Goal: Information Seeking & Learning: Learn about a topic

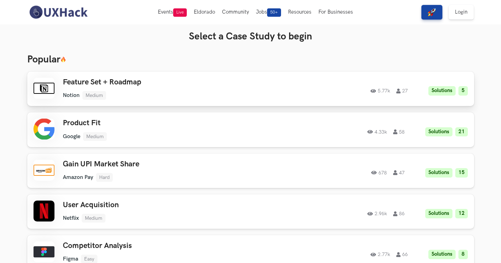
click at [218, 100] on link "Feature Set + Roadmap Notion Medium Notion Medium Solutions 5 5.77k 27 5.77k 27…" at bounding box center [250, 89] width 447 height 35
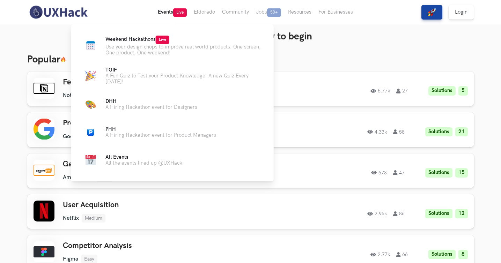
click at [166, 13] on button "Events Live" at bounding box center [172, 12] width 36 height 24
click at [160, 47] on p "Use your design chops to improve real world products. One screen, One product, …" at bounding box center [183, 50] width 157 height 12
click at [167, 38] on span "Live" at bounding box center [163, 40] width 14 height 8
click at [133, 39] on span "Weekend Hackathons Live" at bounding box center [137, 39] width 64 height 6
click at [139, 47] on p "Use your design chops to improve real world products. One screen, One product, …" at bounding box center [183, 50] width 157 height 12
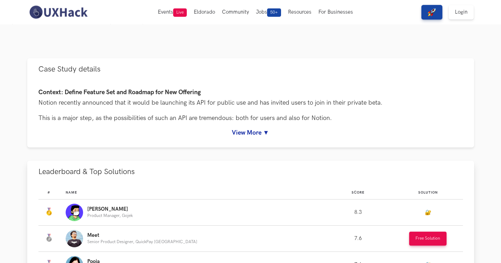
scroll to position [260, 0]
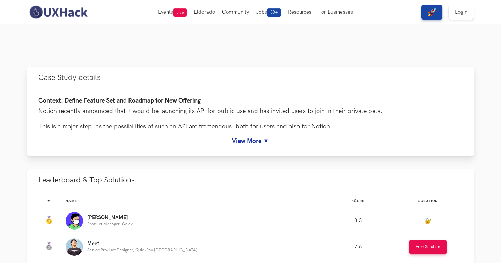
click at [248, 142] on link "View More ▼" at bounding box center [250, 140] width 424 height 7
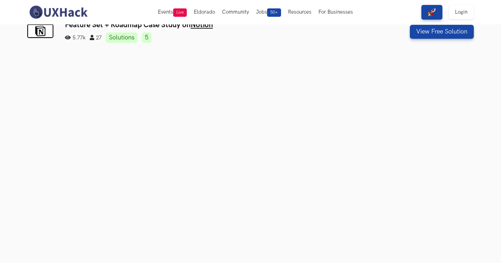
scroll to position [0, 0]
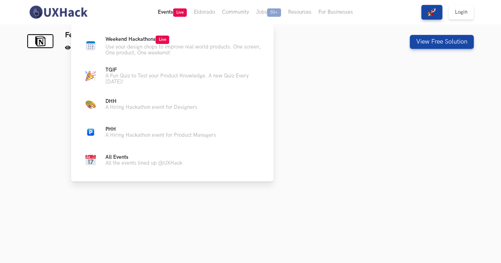
click at [166, 13] on button "Events Live" at bounding box center [172, 12] width 36 height 24
click at [165, 11] on button "Events Live" at bounding box center [172, 12] width 36 height 24
click at [171, 45] on p "Use your design chops to improve real world products. One screen, One product, …" at bounding box center [183, 50] width 157 height 12
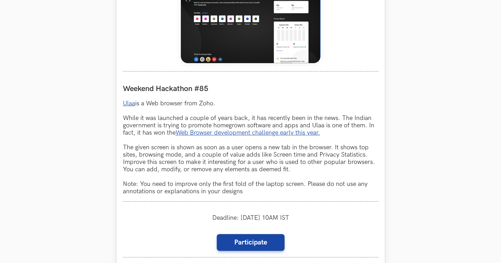
scroll to position [348, 0]
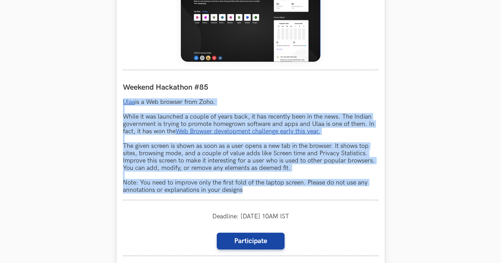
drag, startPoint x: 120, startPoint y: 97, endPoint x: 310, endPoint y: 193, distance: 212.8
click at [310, 193] on div "Ulaa LIVE Weekend Hackathon #85 Ulaa is a Web browser from Zoho. While it was l…" at bounding box center [251, 123] width 268 height 361
copy p "Ulaa is a Web browser from Zoho. While it was launched a couple of years back, …"
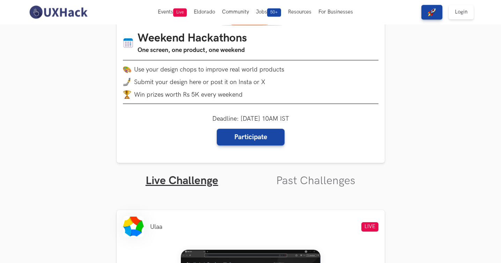
scroll to position [0, 0]
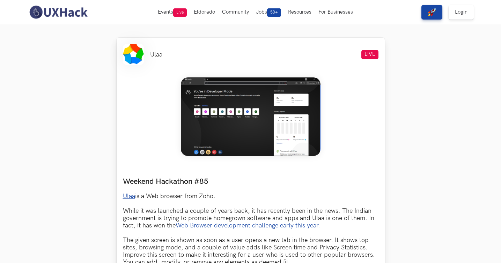
scroll to position [75, 0]
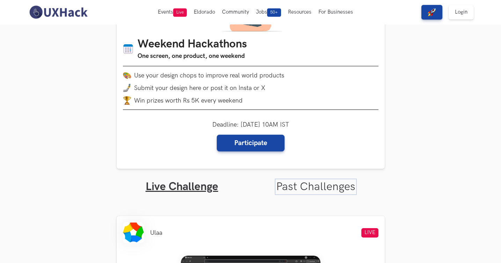
click at [291, 186] on link "Past Challenges" at bounding box center [315, 187] width 79 height 14
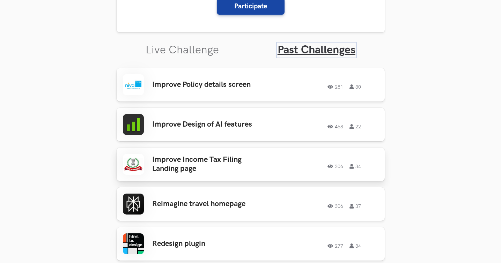
scroll to position [177, 0]
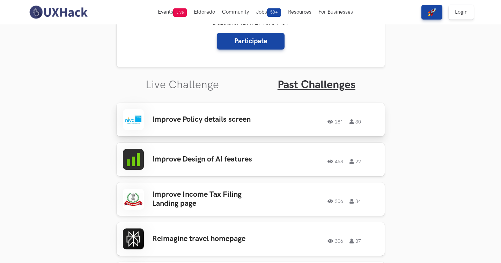
click at [194, 121] on h3 "Improve Policy details screen" at bounding box center [206, 119] width 109 height 9
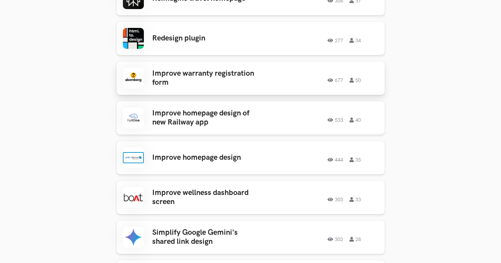
scroll to position [422, 0]
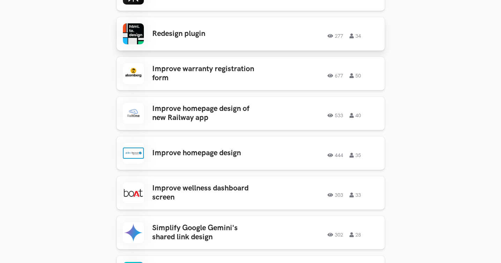
click at [158, 32] on h3 "Redesign plugin" at bounding box center [206, 33] width 109 height 9
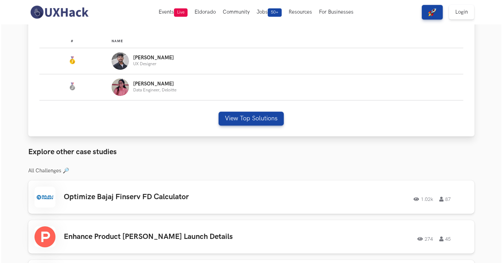
scroll to position [400, 0]
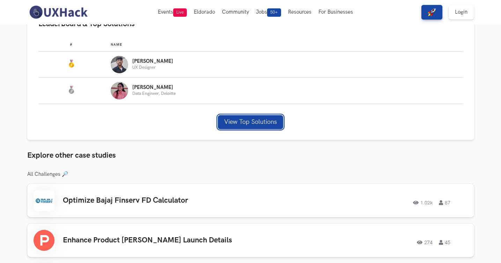
click at [234, 119] on button "View Top Solutions" at bounding box center [250, 122] width 65 height 14
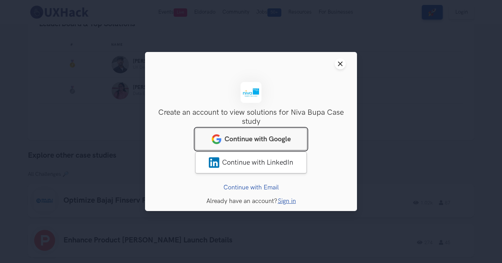
click at [246, 140] on span "Continue with Google" at bounding box center [258, 139] width 66 height 8
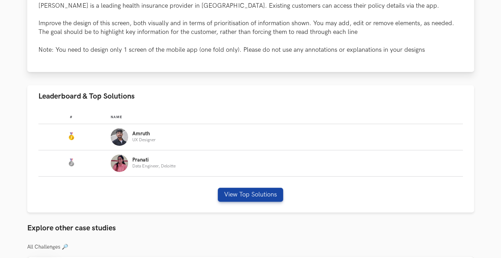
scroll to position [343, 0]
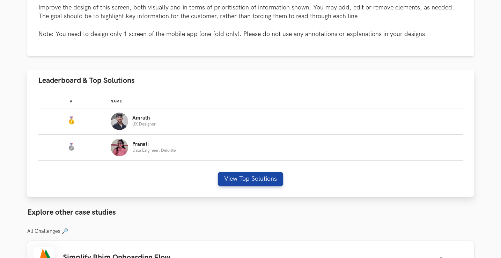
click at [184, 115] on div "Amruth UX Designer" at bounding box center [283, 120] width 345 height 17
click at [224, 174] on button "View Top Solutions" at bounding box center [250, 179] width 65 height 14
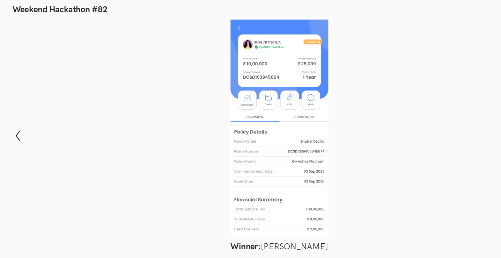
scroll to position [355, 0]
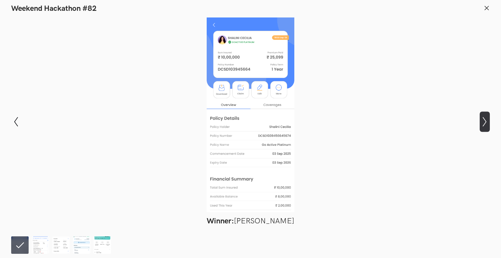
click at [485, 118] on icon "Show next slide" at bounding box center [484, 122] width 10 height 10
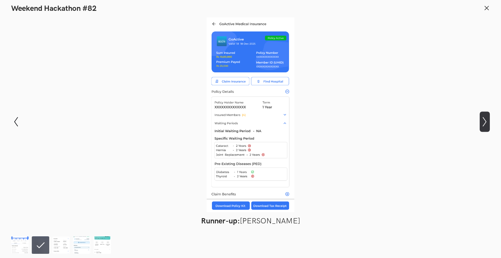
click at [485, 119] on icon "Show next slide" at bounding box center [484, 122] width 10 height 10
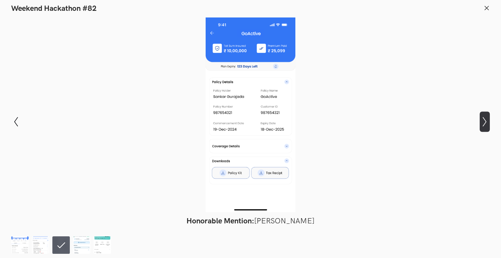
click at [485, 119] on icon "Show next slide" at bounding box center [484, 122] width 10 height 10
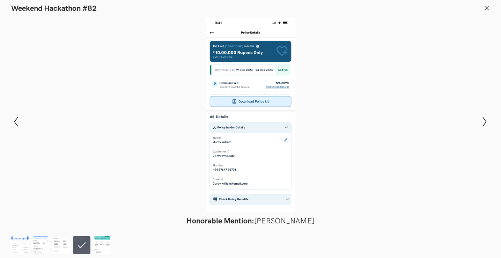
click at [490, 7] on header "Weekend Hackathon #82" at bounding box center [250, 6] width 501 height 13
click at [486, 8] on line at bounding box center [487, 8] width 4 height 4
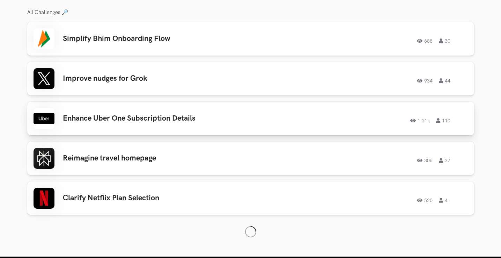
scroll to position [568, 0]
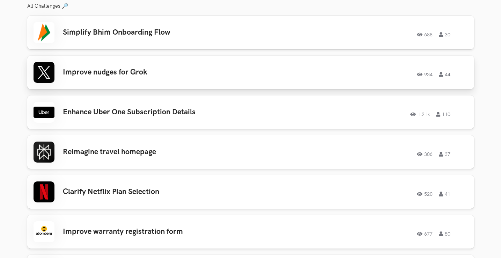
click at [124, 65] on div "Improve nudges for Grok 934 44 934 44" at bounding box center [250, 72] width 434 height 21
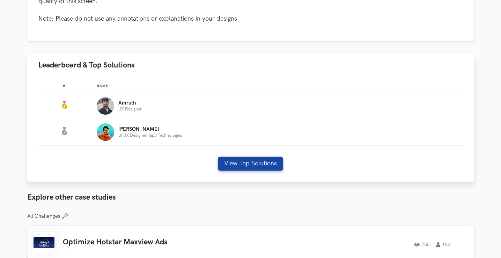
scroll to position [313, 0]
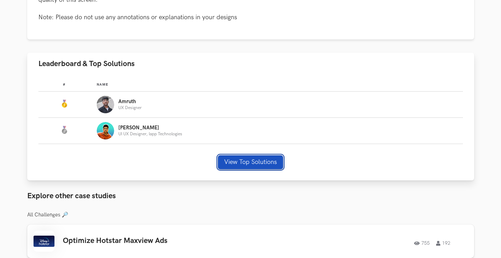
click at [236, 161] on button "View Top Solutions" at bounding box center [250, 162] width 65 height 14
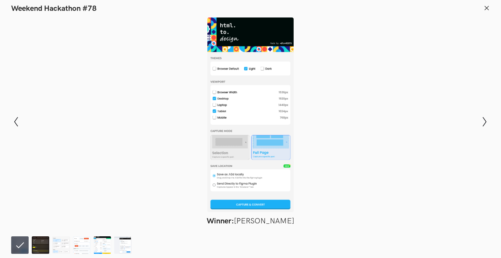
scroll to position [325, 0]
click at [62, 245] on img at bounding box center [60, 244] width 17 height 17
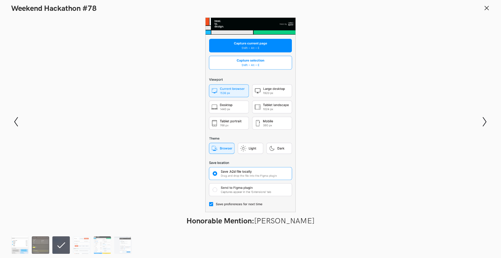
click at [21, 241] on img at bounding box center [19, 244] width 17 height 17
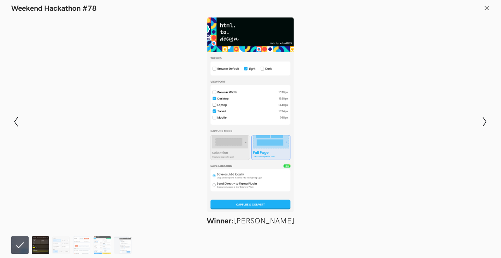
click at [38, 246] on img at bounding box center [40, 244] width 17 height 17
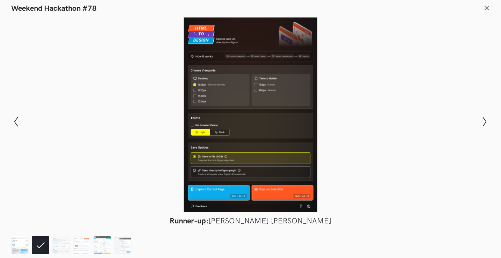
click at [18, 249] on img at bounding box center [19, 244] width 17 height 17
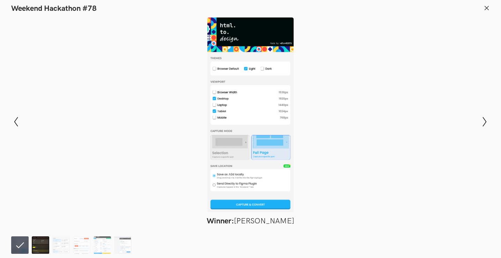
click at [32, 246] on img at bounding box center [40, 244] width 17 height 17
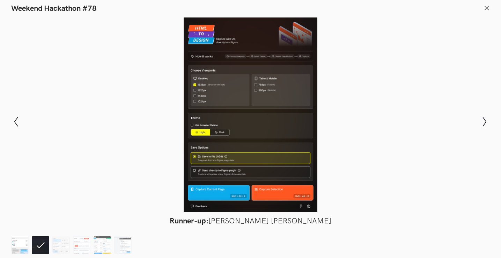
click at [27, 245] on img at bounding box center [19, 244] width 17 height 17
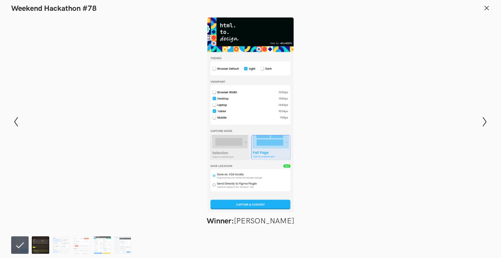
click at [42, 246] on img at bounding box center [40, 244] width 17 height 17
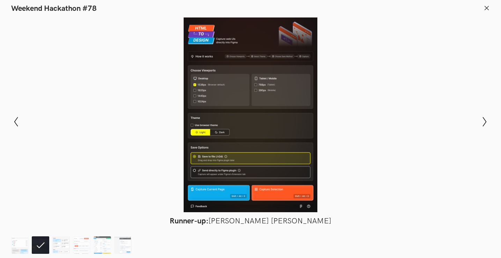
click at [55, 243] on img at bounding box center [60, 244] width 17 height 17
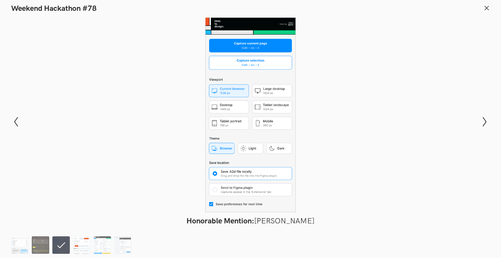
click at [81, 247] on img at bounding box center [81, 244] width 17 height 17
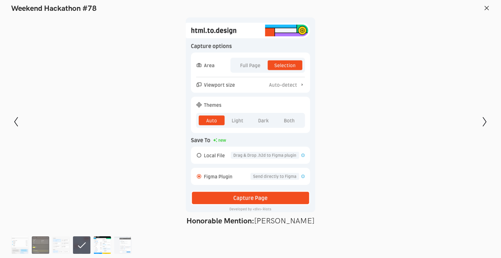
click at [104, 242] on img at bounding box center [102, 244] width 17 height 17
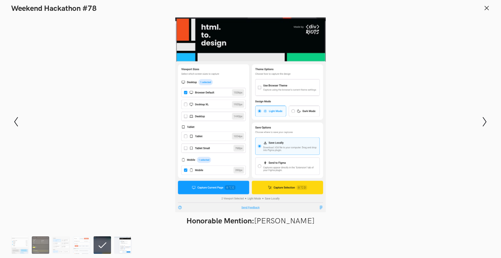
click at [114, 242] on img at bounding box center [122, 244] width 17 height 17
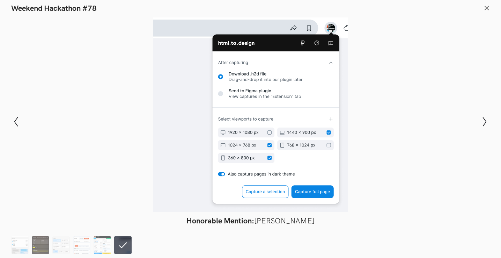
click at [117, 244] on li at bounding box center [122, 244] width 17 height 17
click at [63, 240] on img at bounding box center [60, 244] width 17 height 17
